Goal: Navigation & Orientation: Go to known website

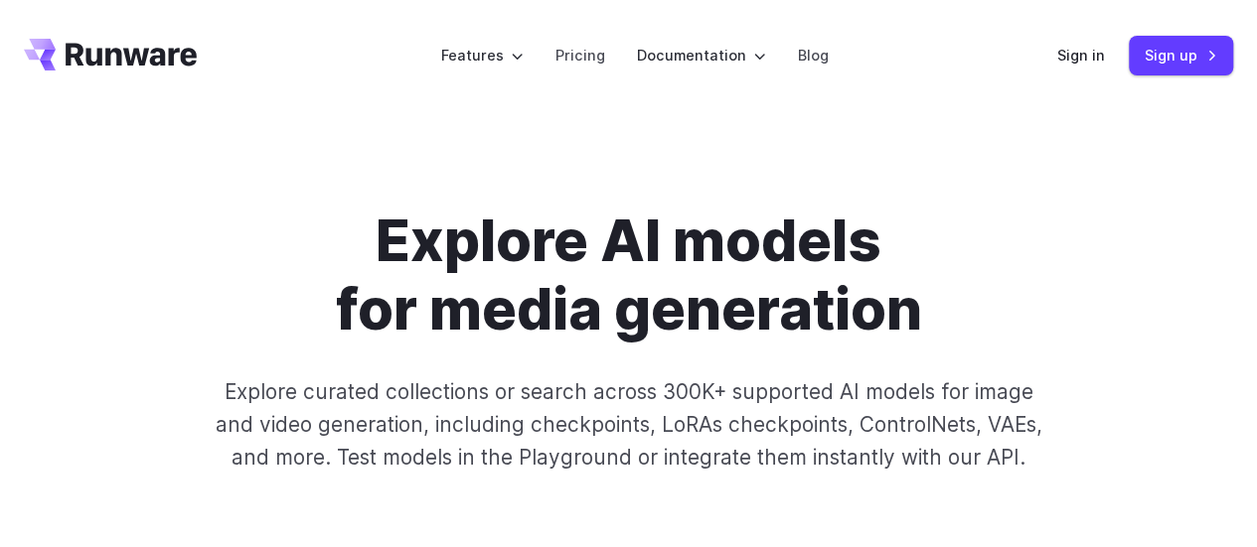
click at [113, 47] on icon "Go to /" at bounding box center [110, 55] width 173 height 32
